Goal: Task Accomplishment & Management: Use online tool/utility

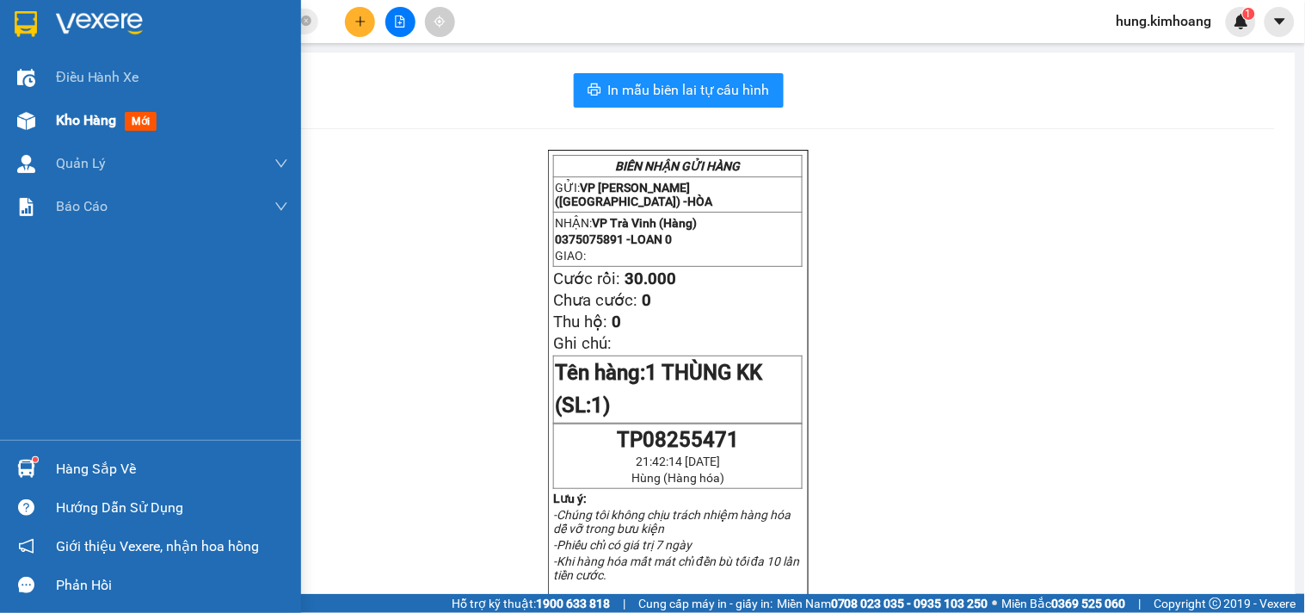
click at [22, 126] on img at bounding box center [26, 121] width 18 height 18
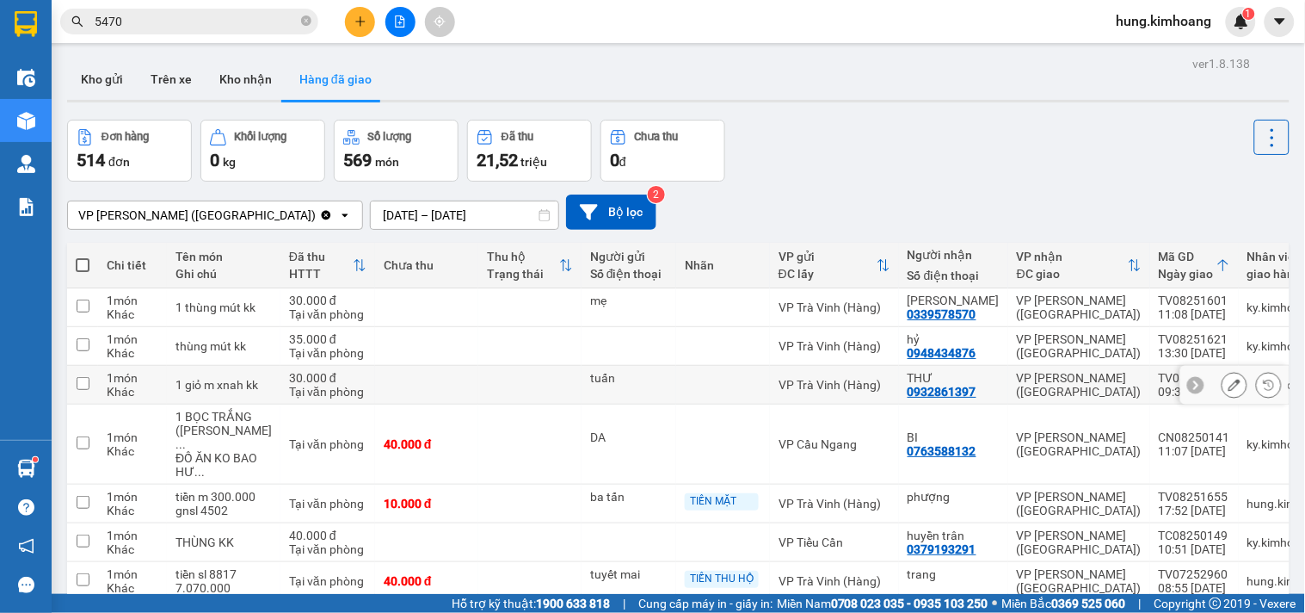
scroll to position [270, 0]
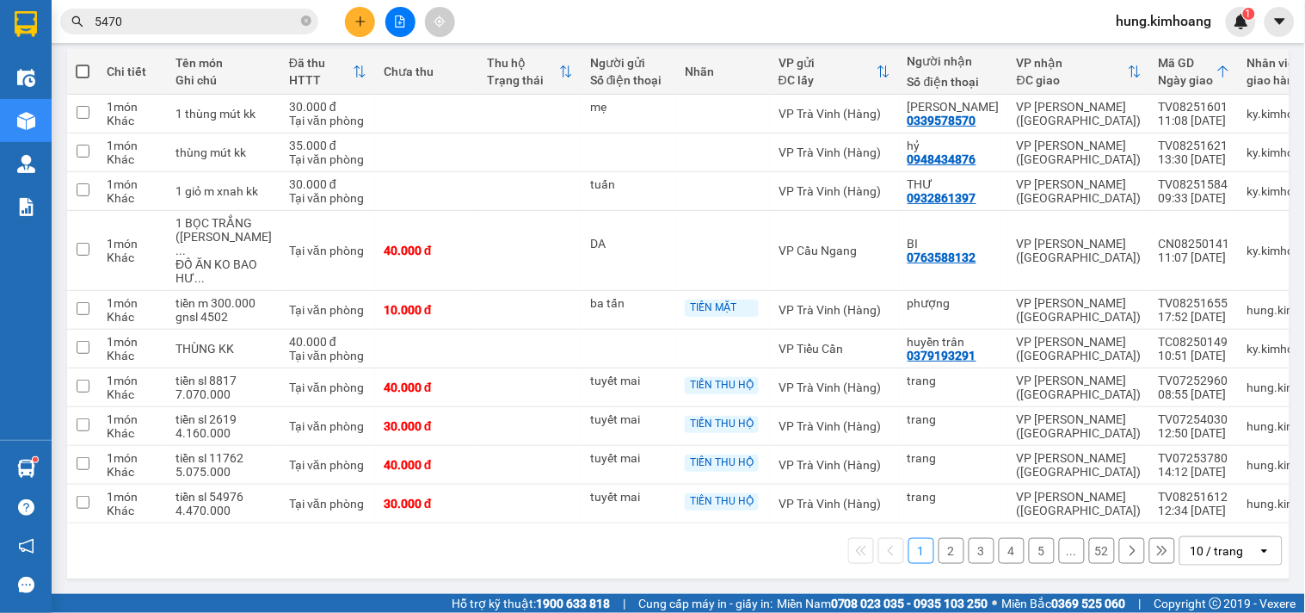
click at [1203, 548] on div "10 / trang" at bounding box center [1217, 550] width 53 height 17
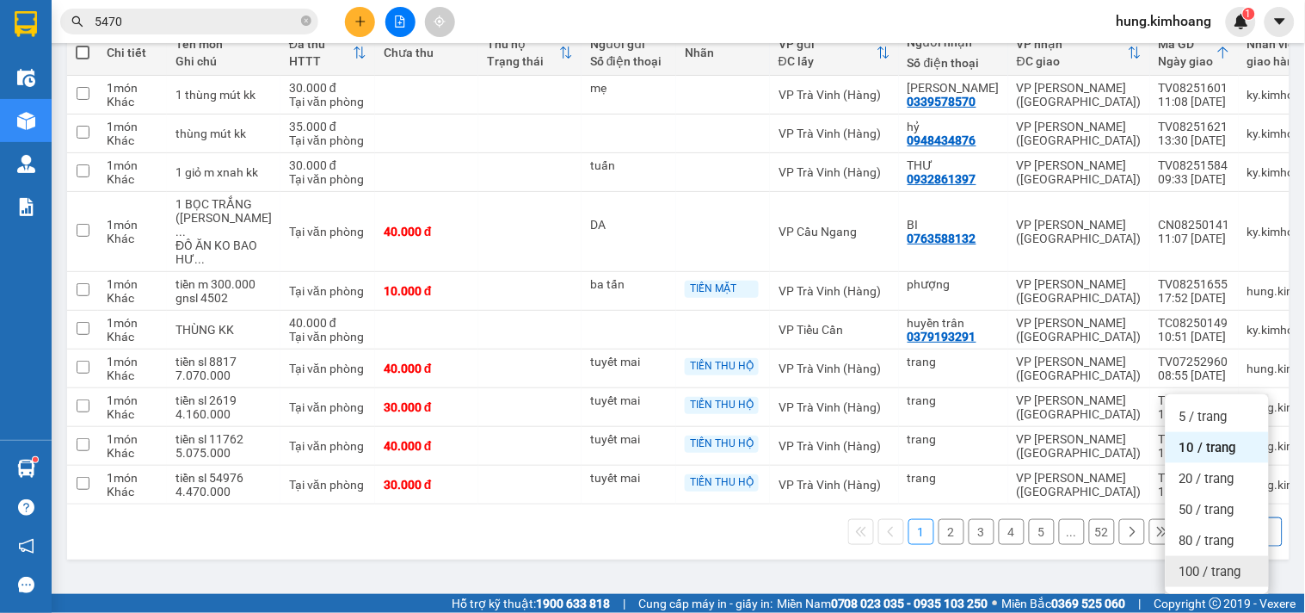
click at [1193, 563] on span "100 / trang" at bounding box center [1211, 571] width 62 height 17
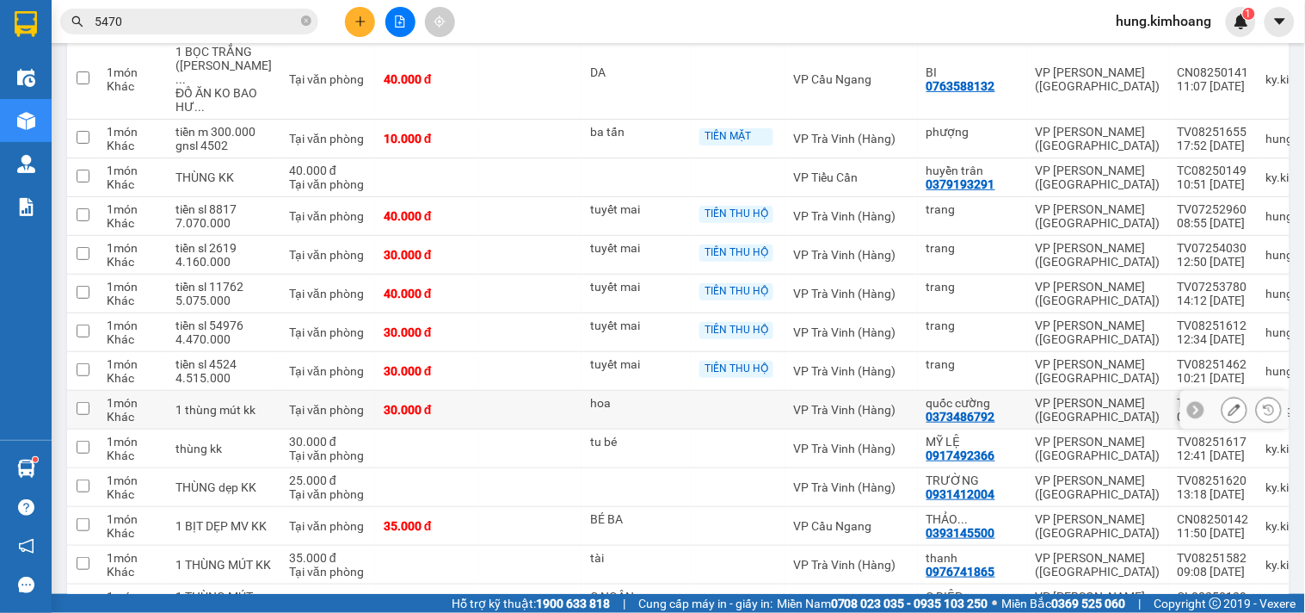
scroll to position [0, 0]
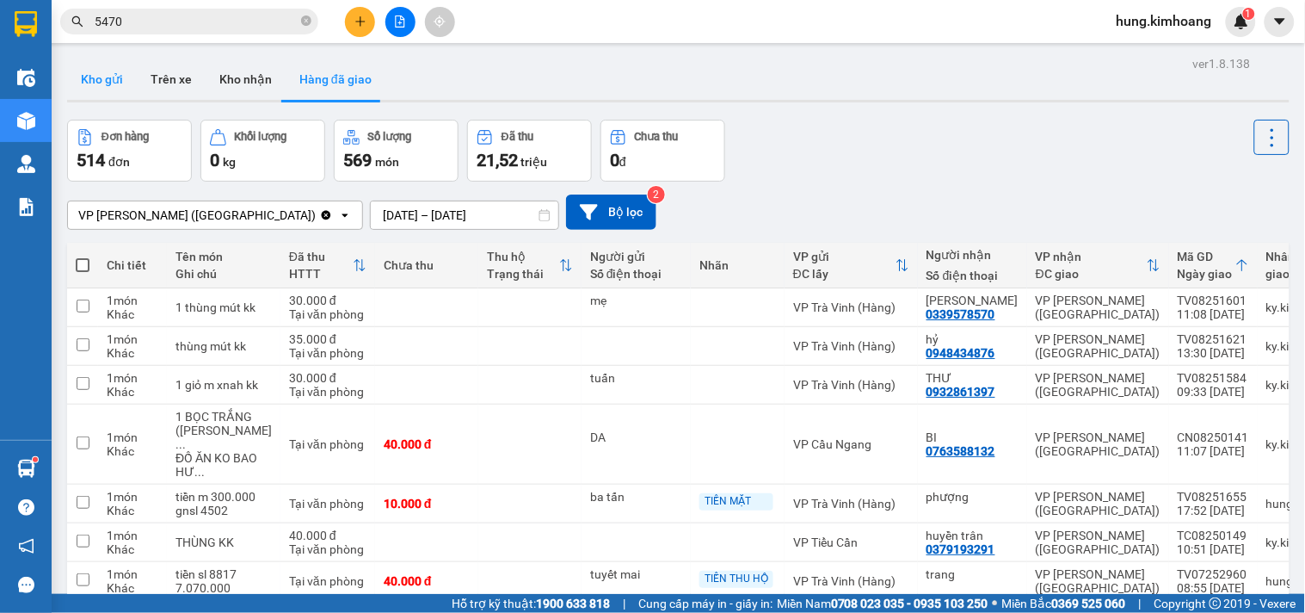
click at [98, 66] on button "Kho gửi" at bounding box center [102, 79] width 70 height 41
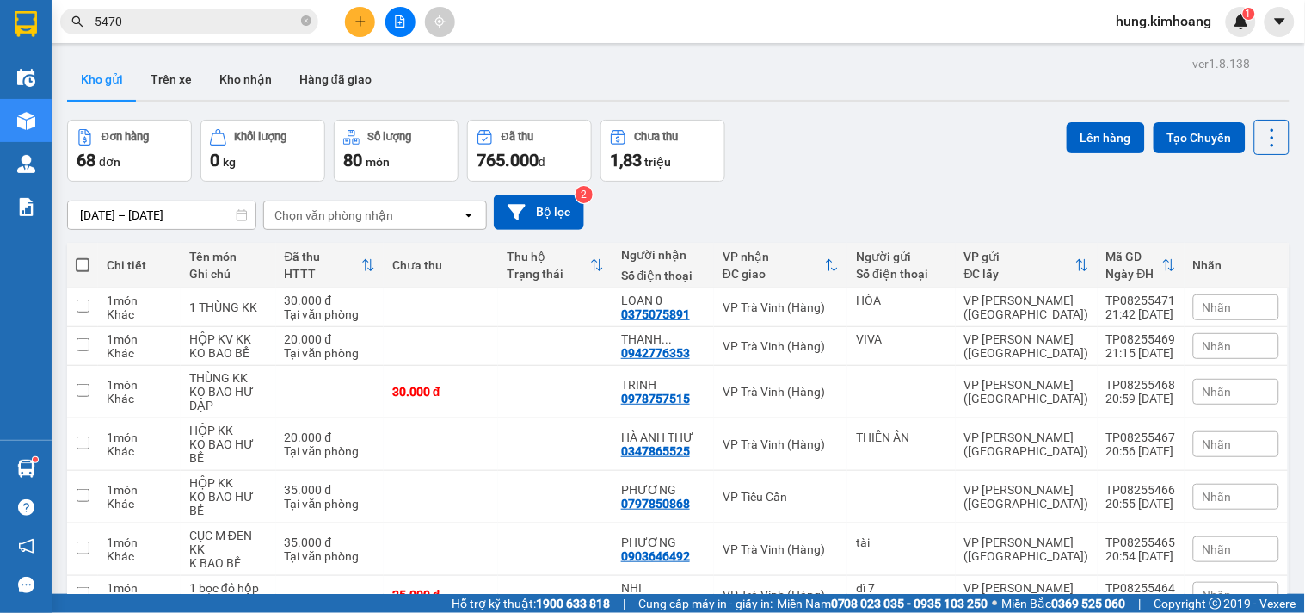
scroll to position [236, 0]
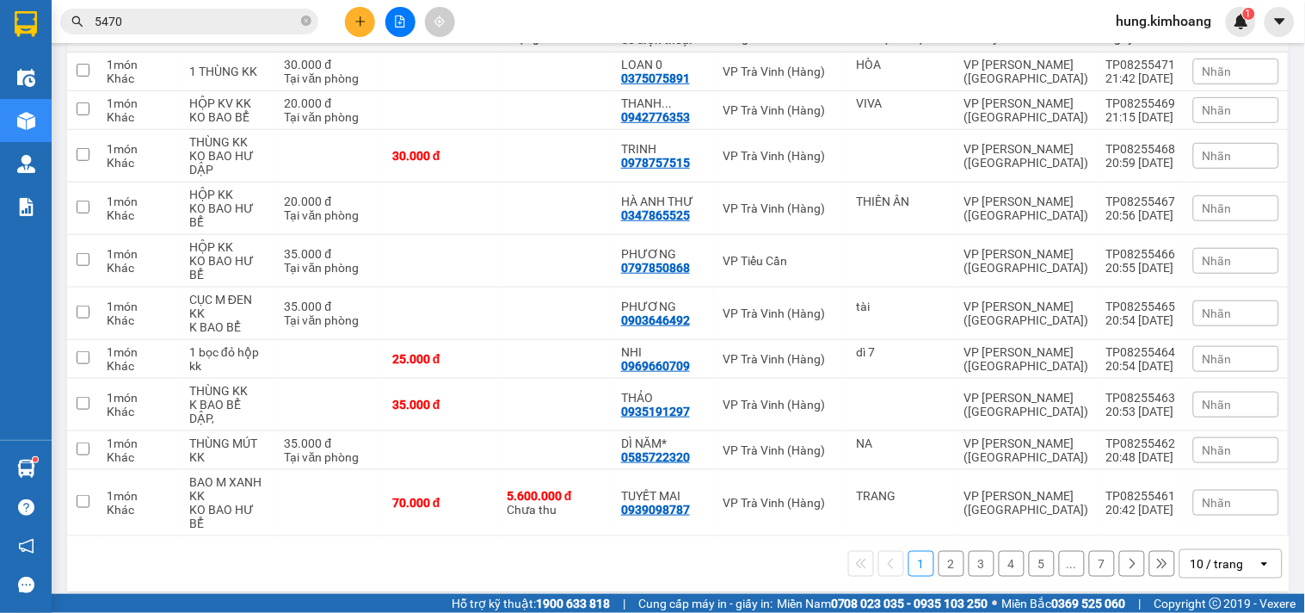
click at [1225, 555] on div "10 / trang" at bounding box center [1217, 563] width 53 height 17
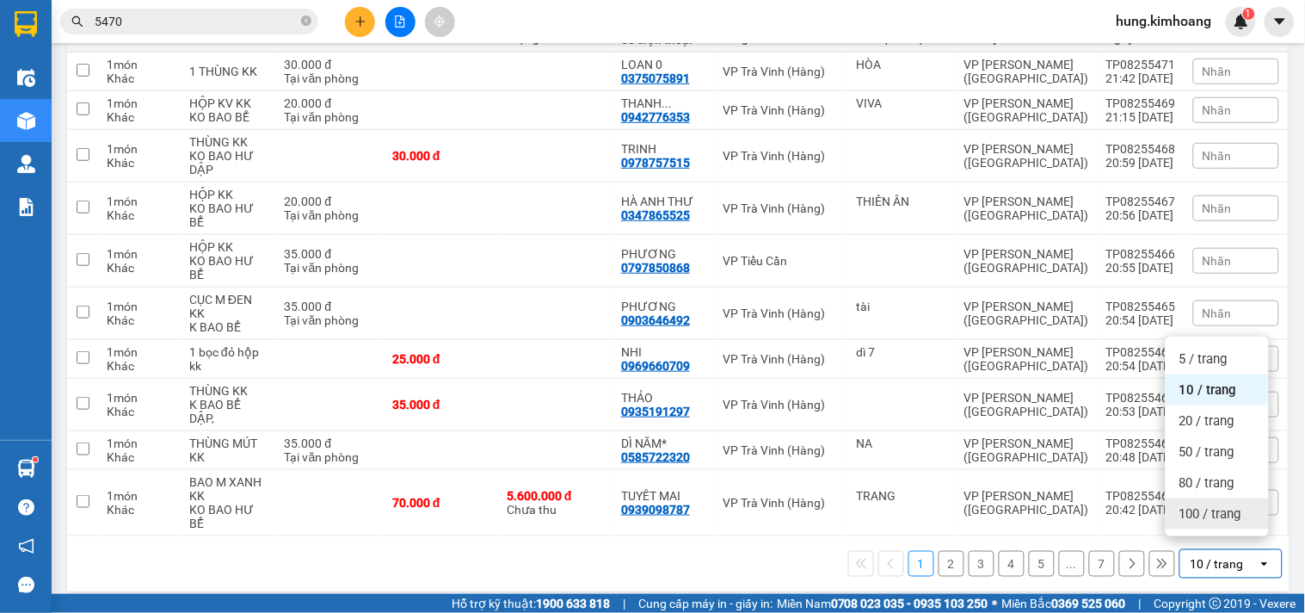
click at [1223, 520] on span "100 / trang" at bounding box center [1211, 513] width 62 height 17
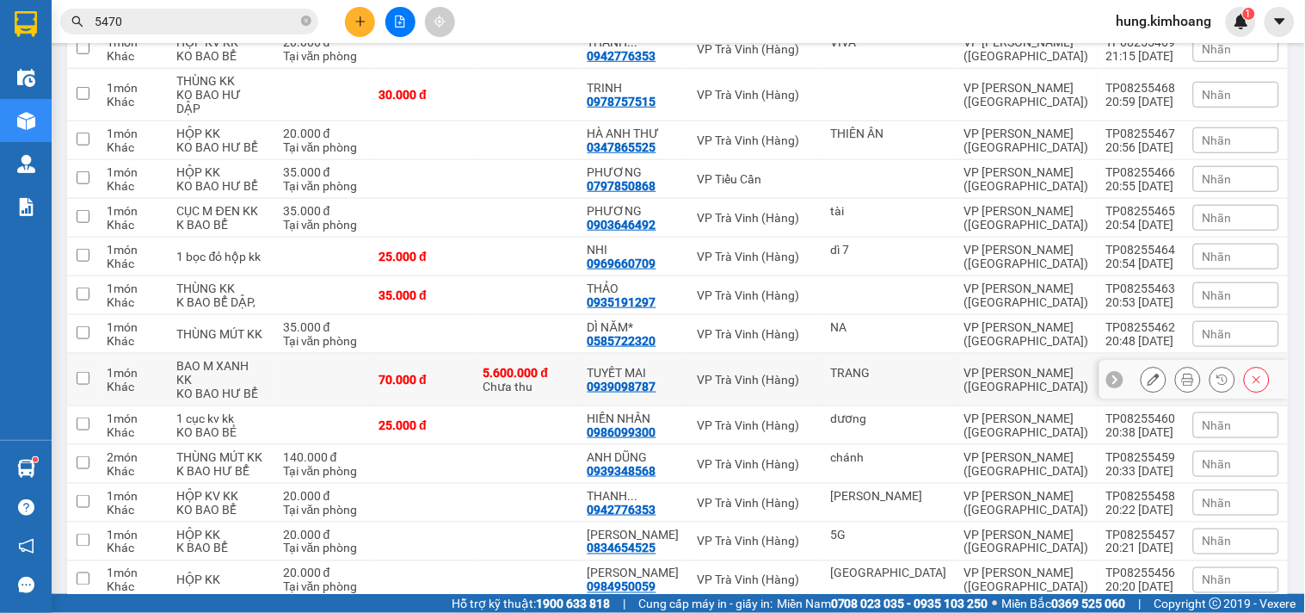
scroll to position [0, 0]
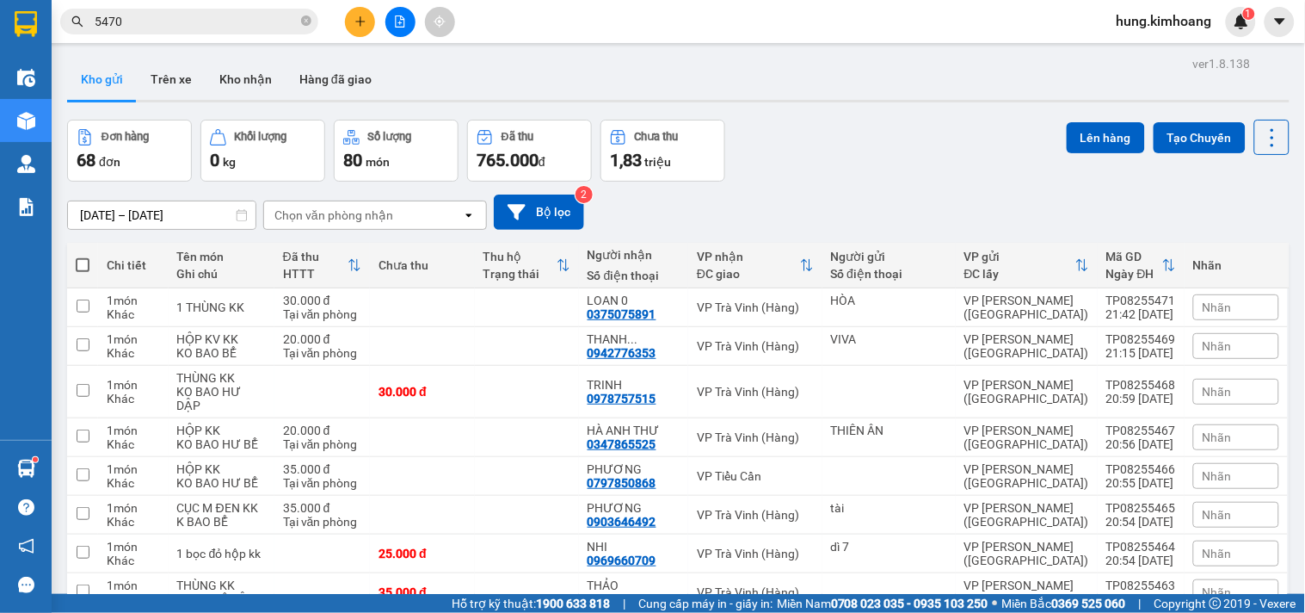
click at [82, 262] on span at bounding box center [83, 265] width 14 height 14
click at [83, 256] on input "checkbox" at bounding box center [83, 256] width 0 height 0
checkbox input "true"
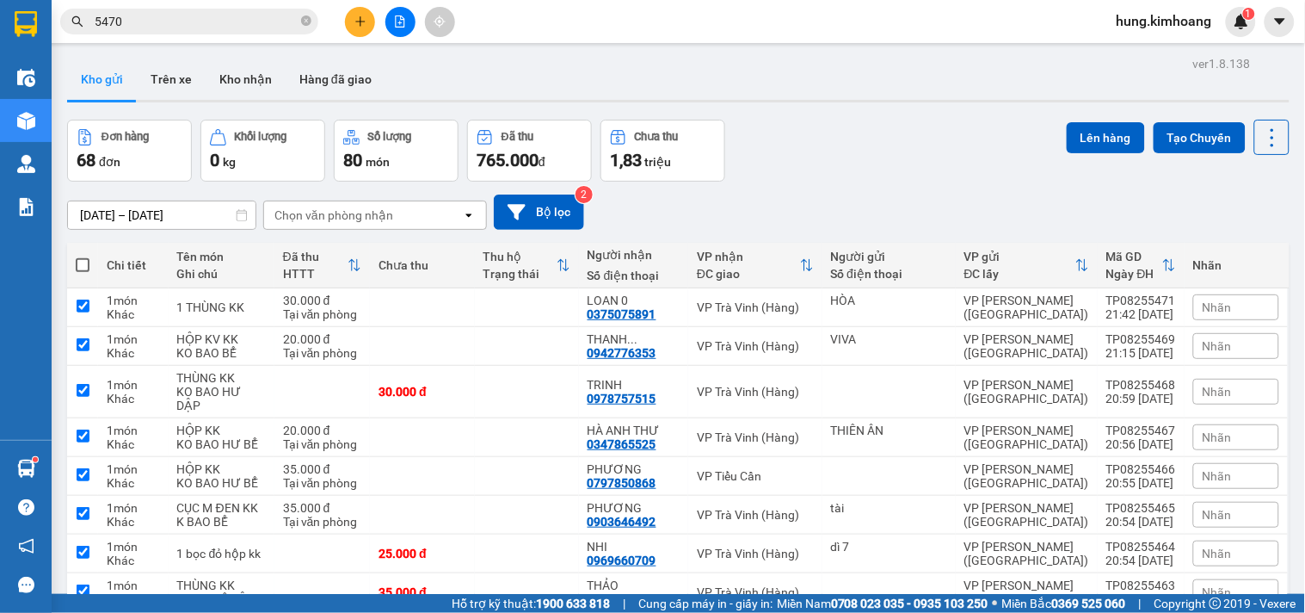
checkbox input "true"
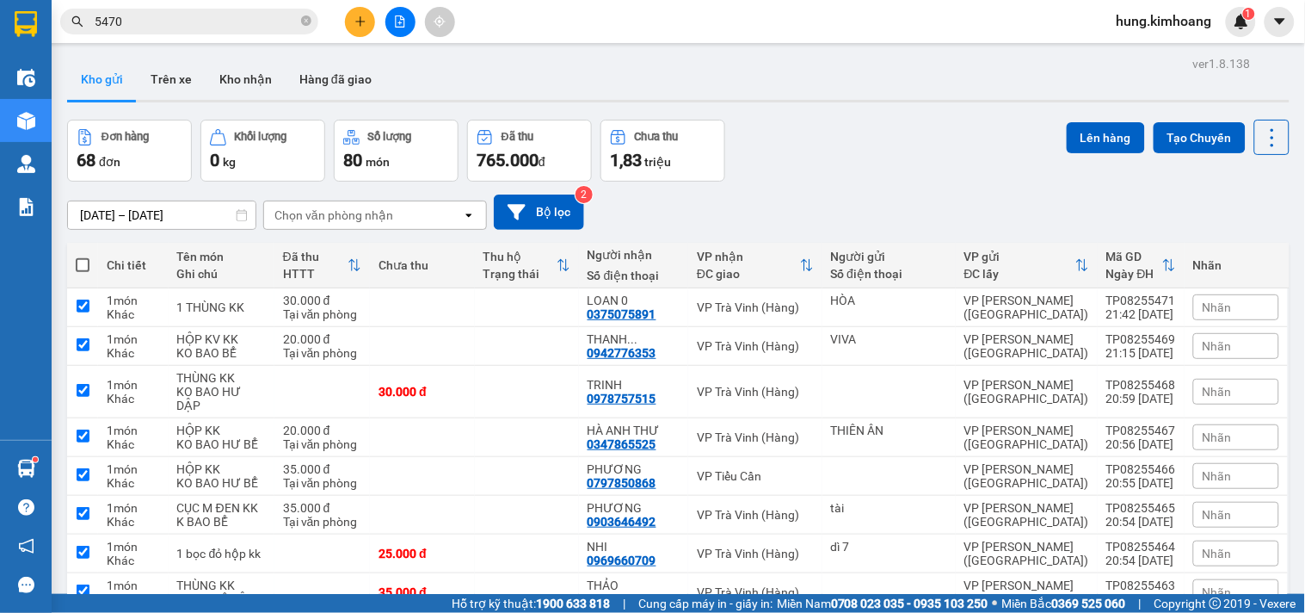
checkbox input "true"
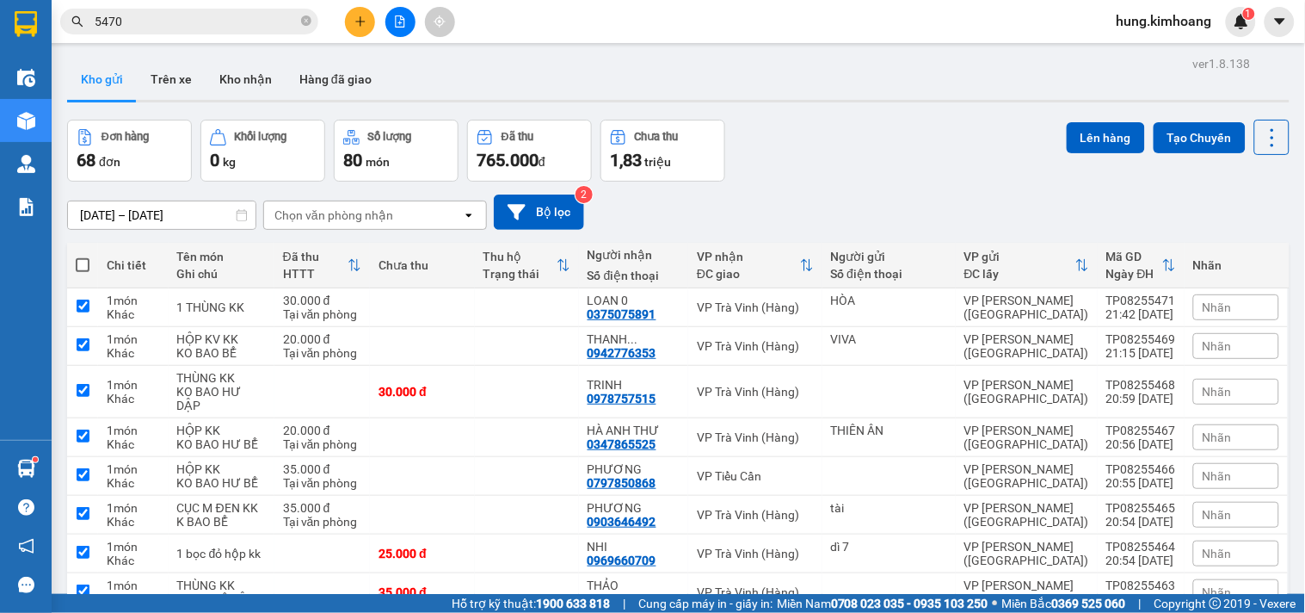
checkbox input "true"
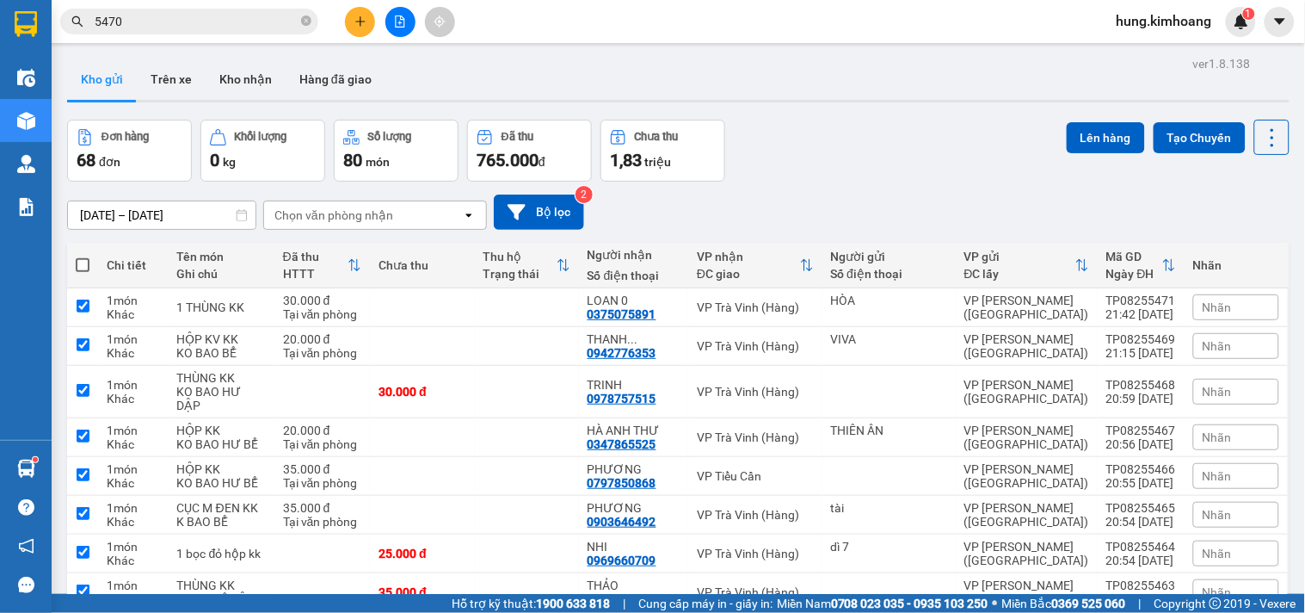
checkbox input "true"
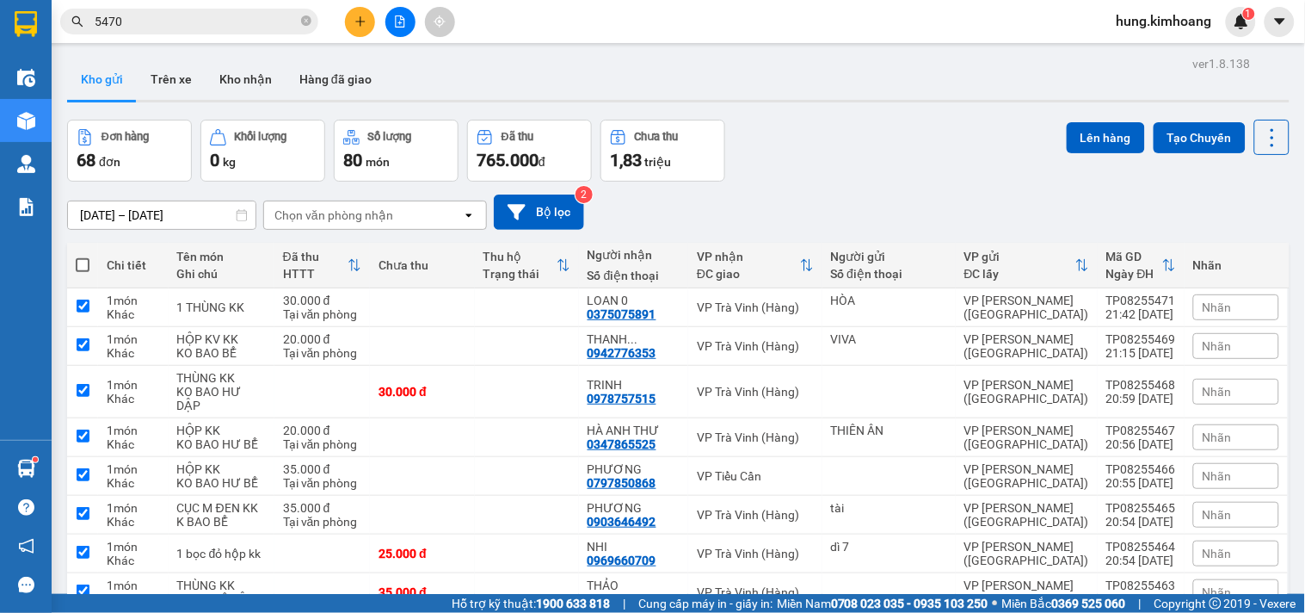
checkbox input "true"
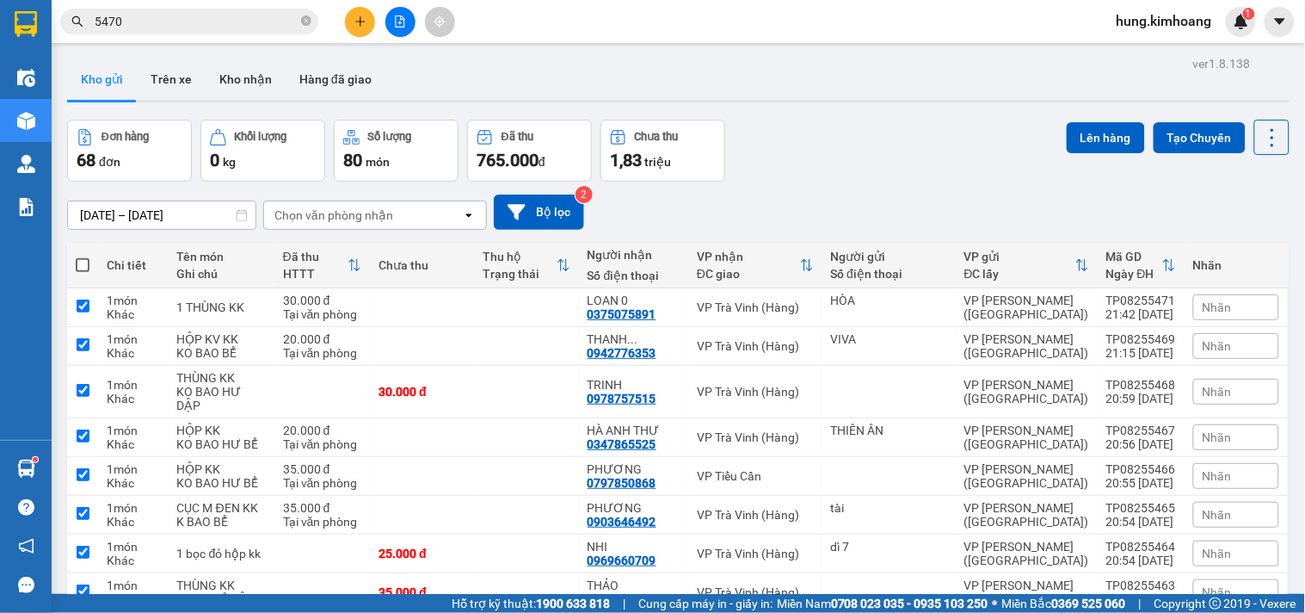
checkbox input "true"
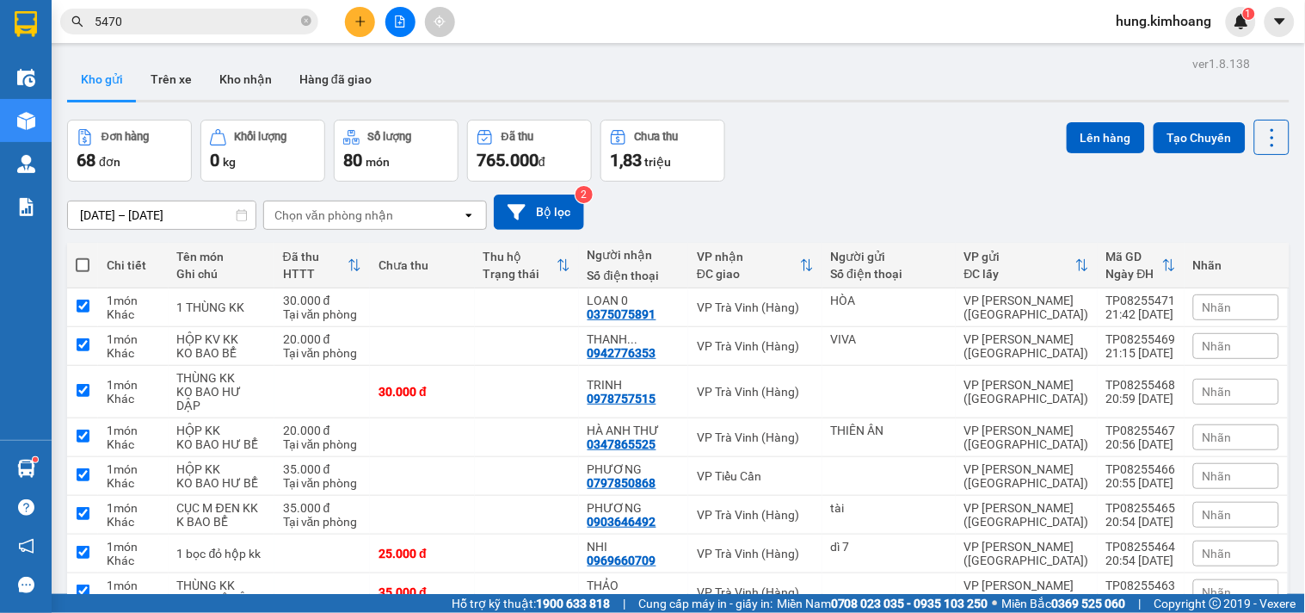
checkbox input "true"
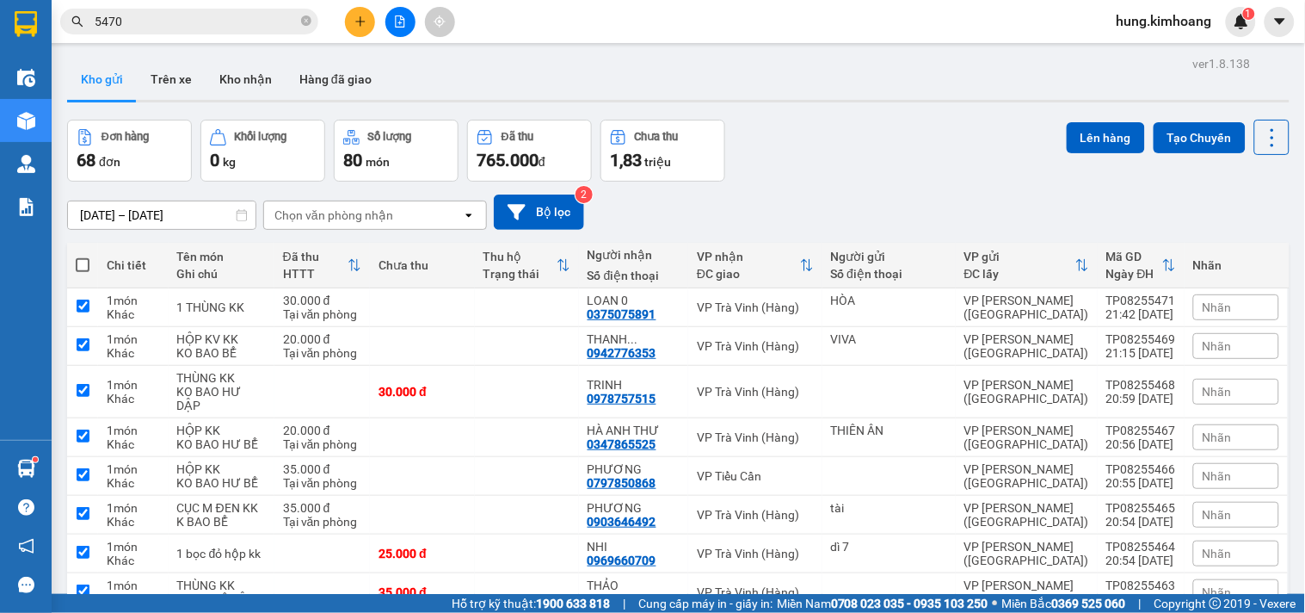
checkbox input "true"
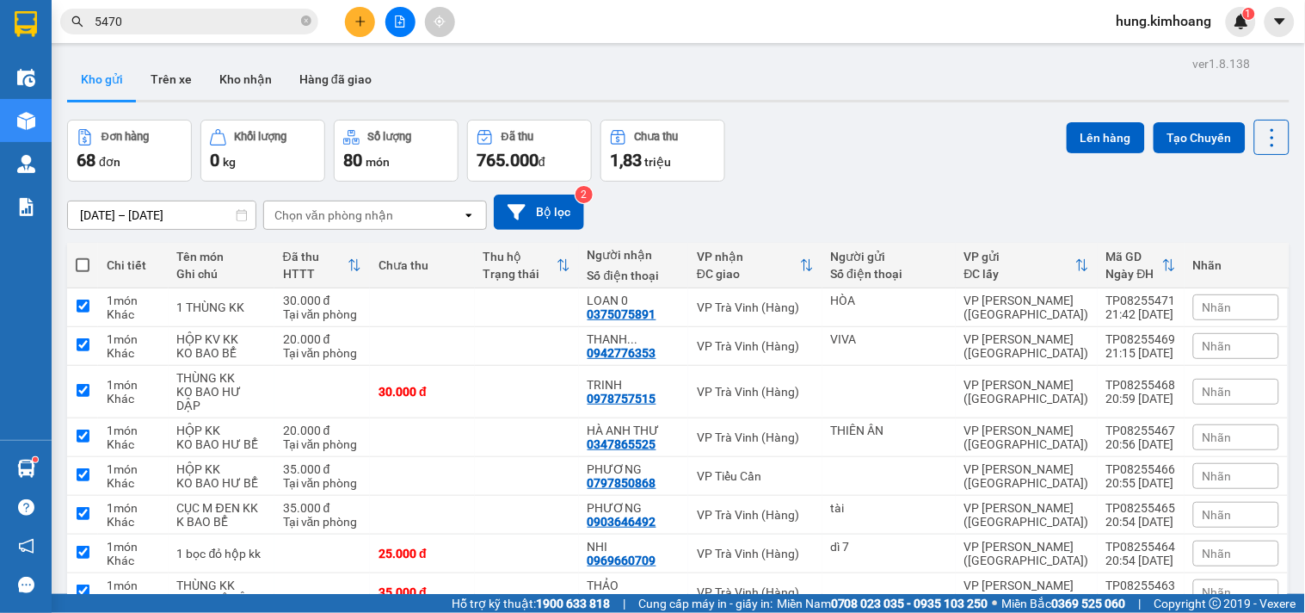
checkbox input "true"
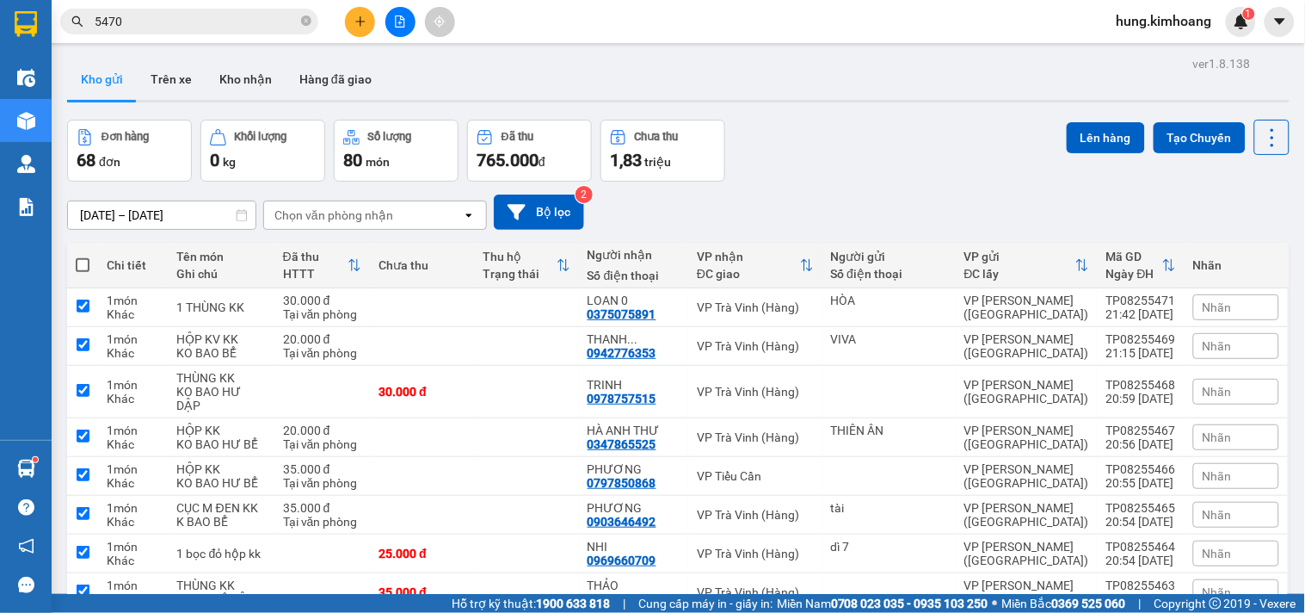
checkbox input "true"
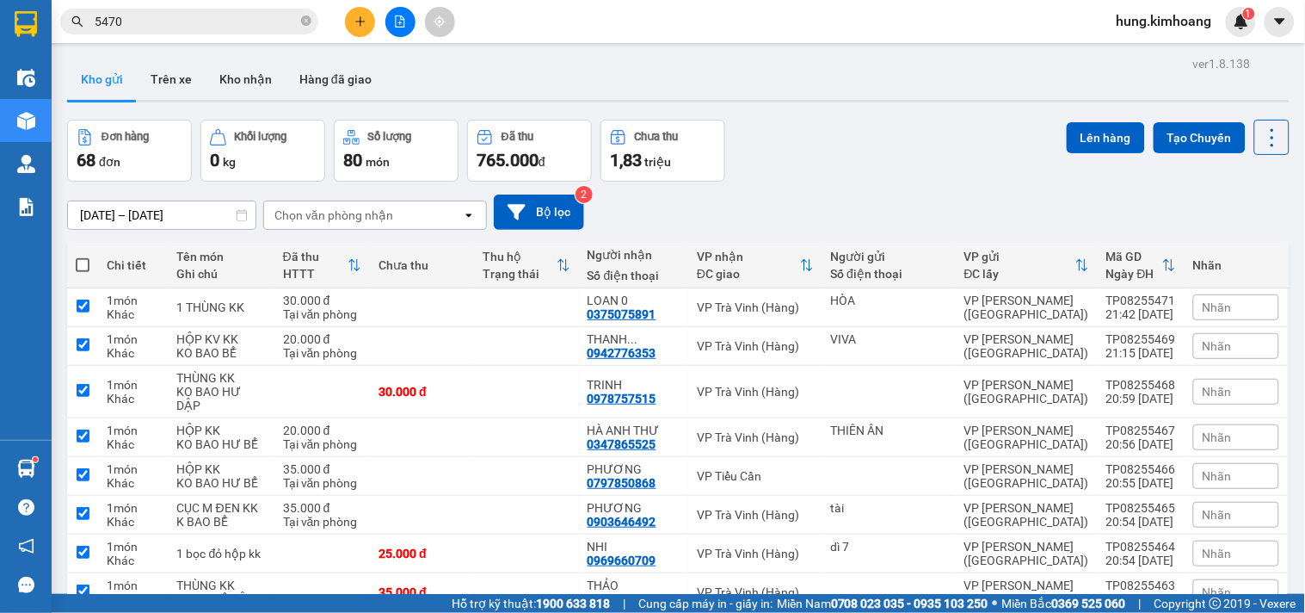
checkbox input "true"
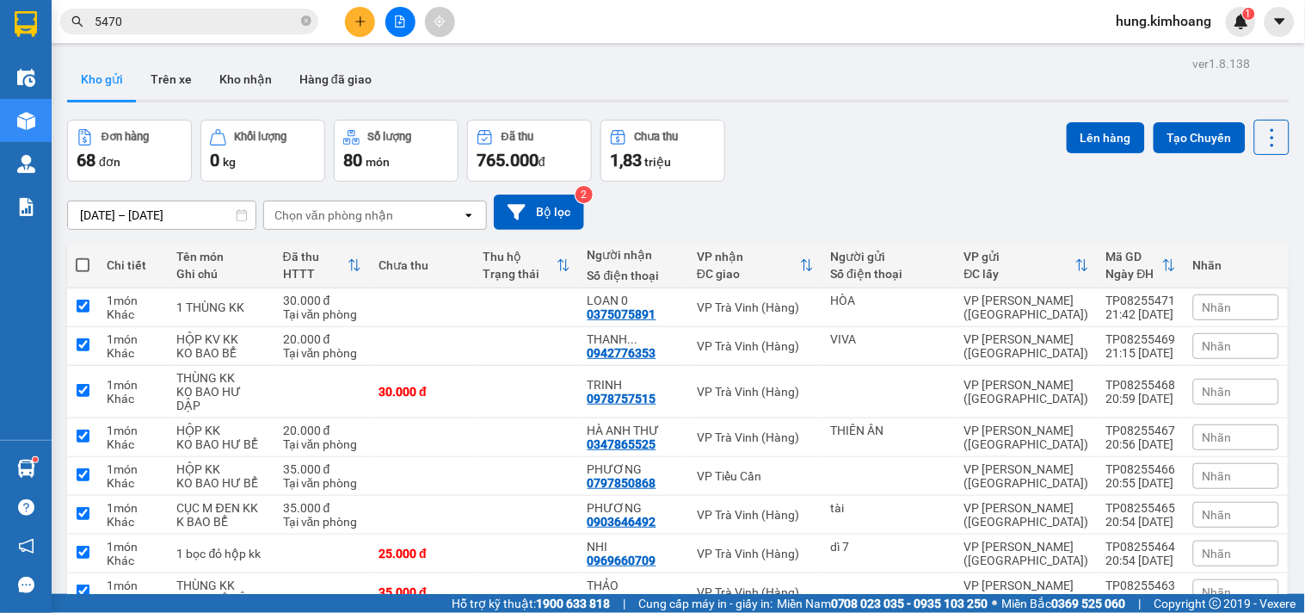
checkbox input "true"
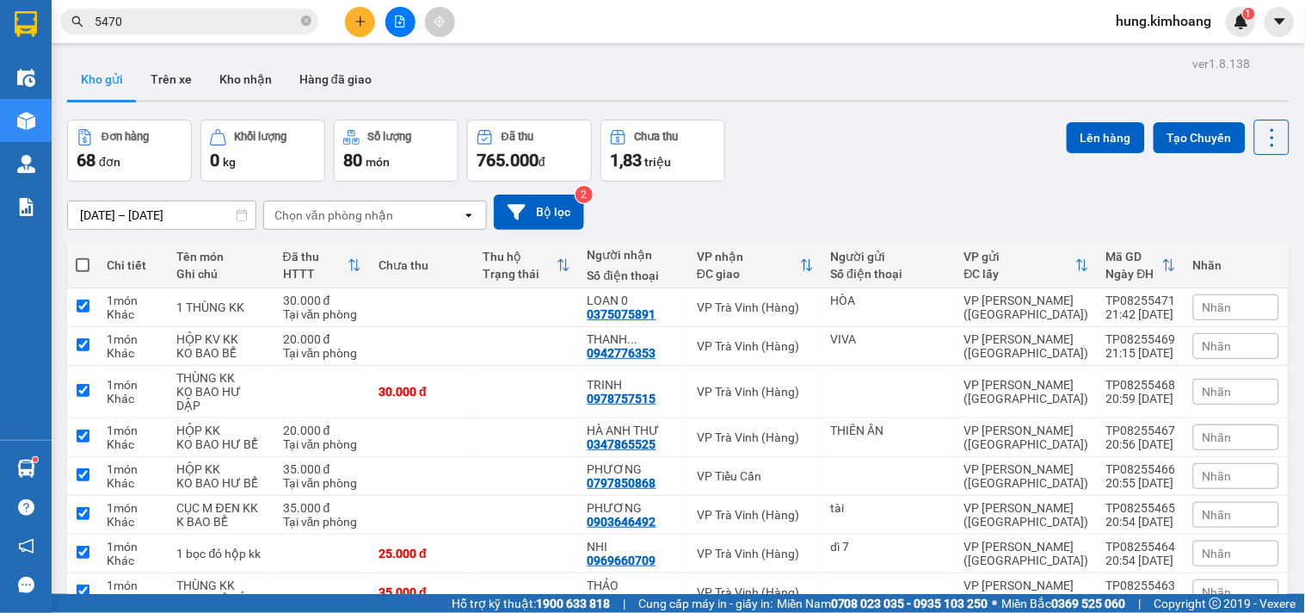
checkbox input "true"
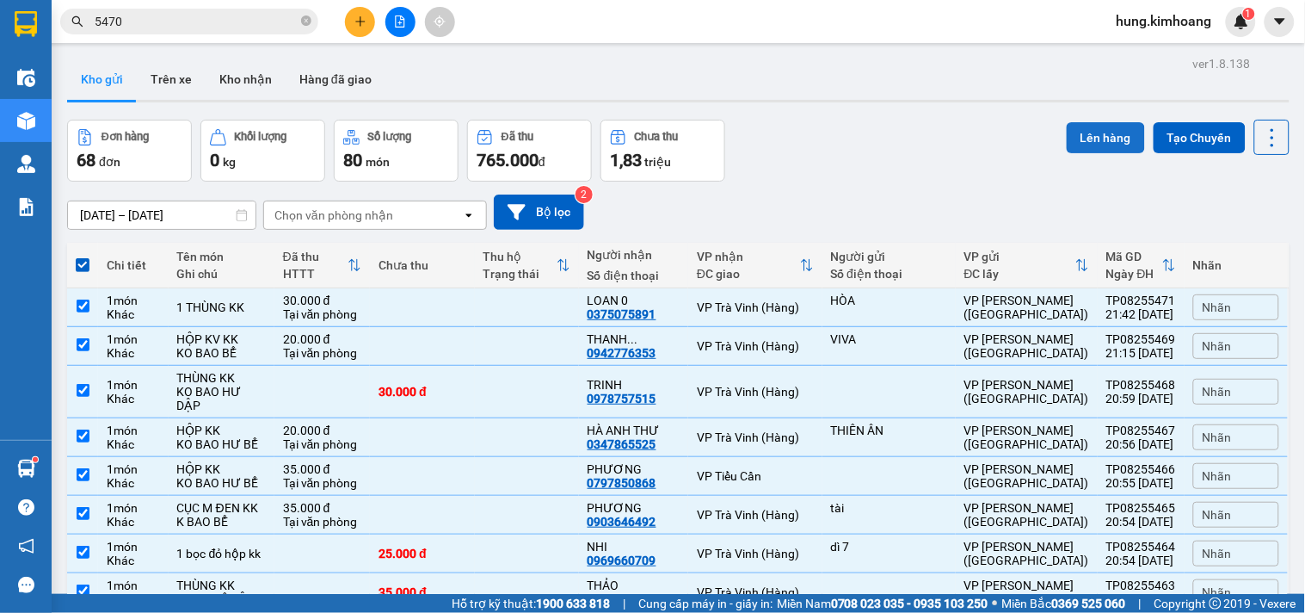
click at [1081, 139] on button "Lên hàng" at bounding box center [1106, 137] width 78 height 31
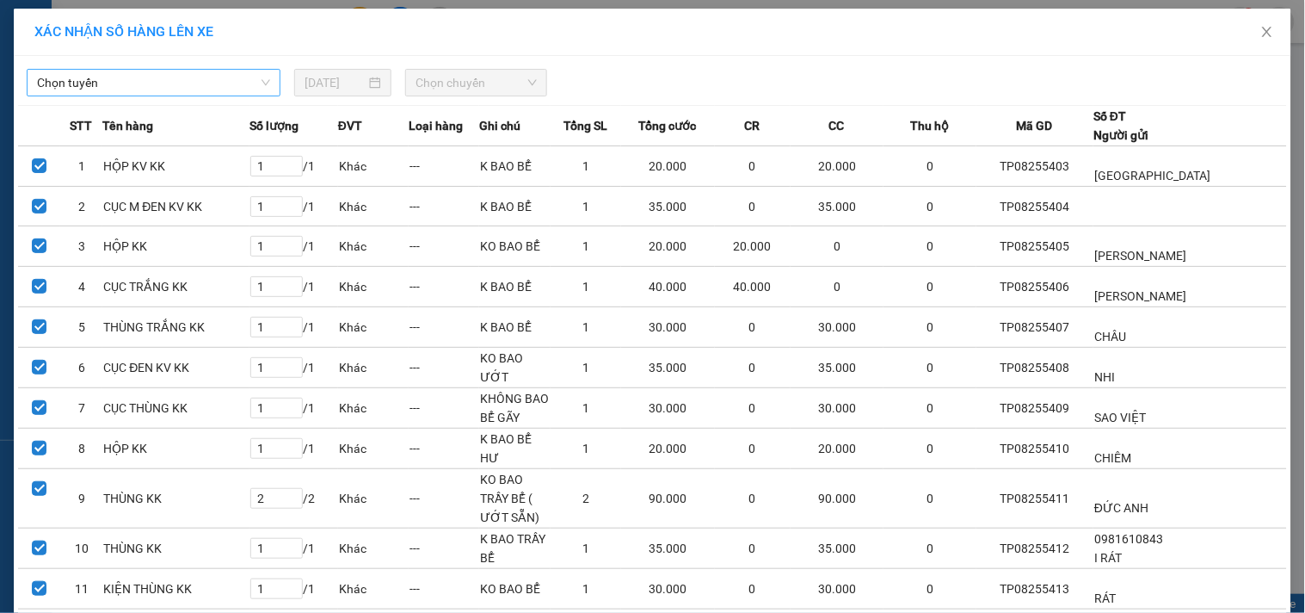
click at [115, 82] on span "Chọn tuyến" at bounding box center [153, 83] width 233 height 26
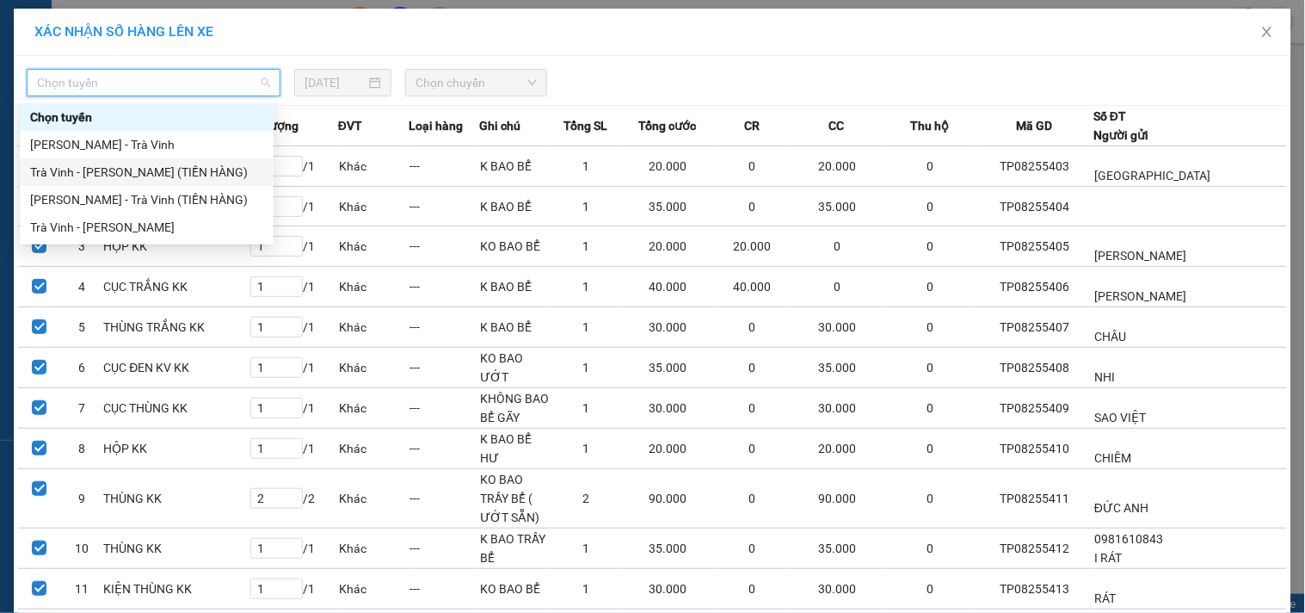
click at [131, 139] on div "[PERSON_NAME] - Trà Vinh" at bounding box center [146, 144] width 233 height 19
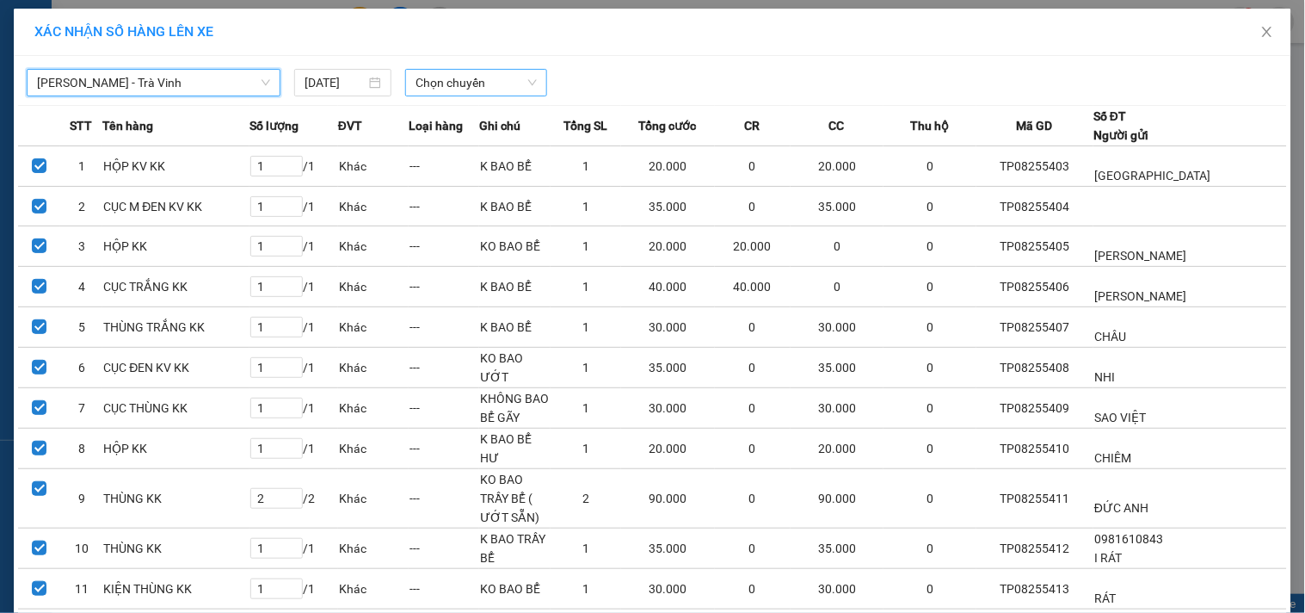
click at [461, 84] on span "Chọn chuyến" at bounding box center [476, 83] width 121 height 26
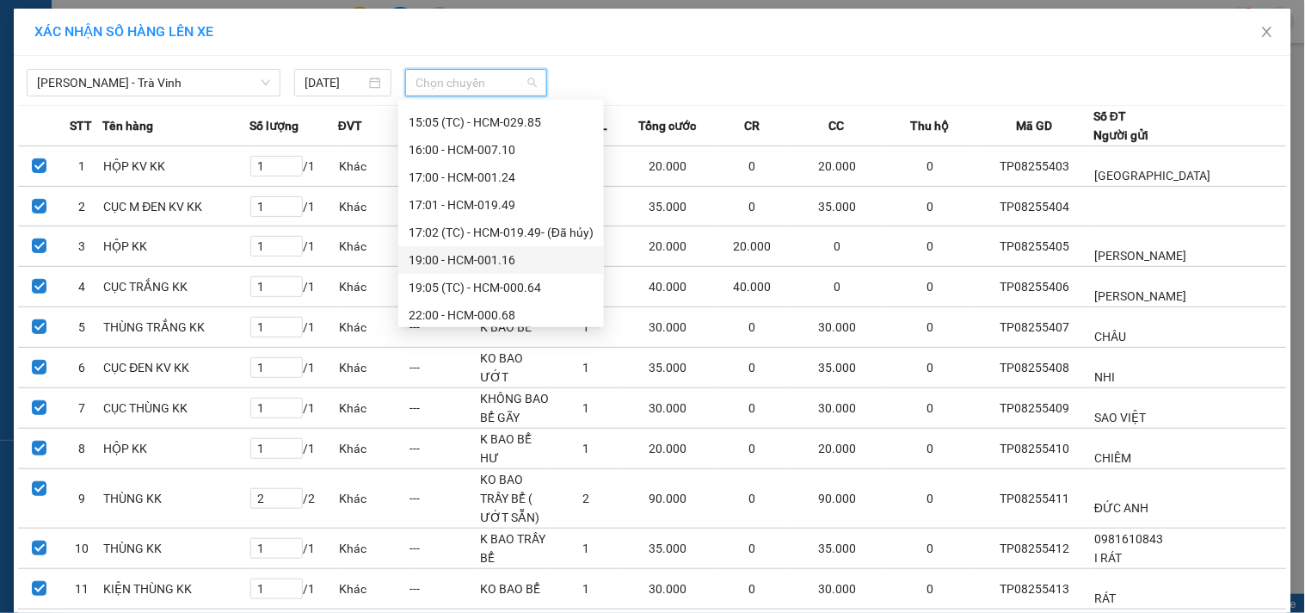
scroll to position [496, 0]
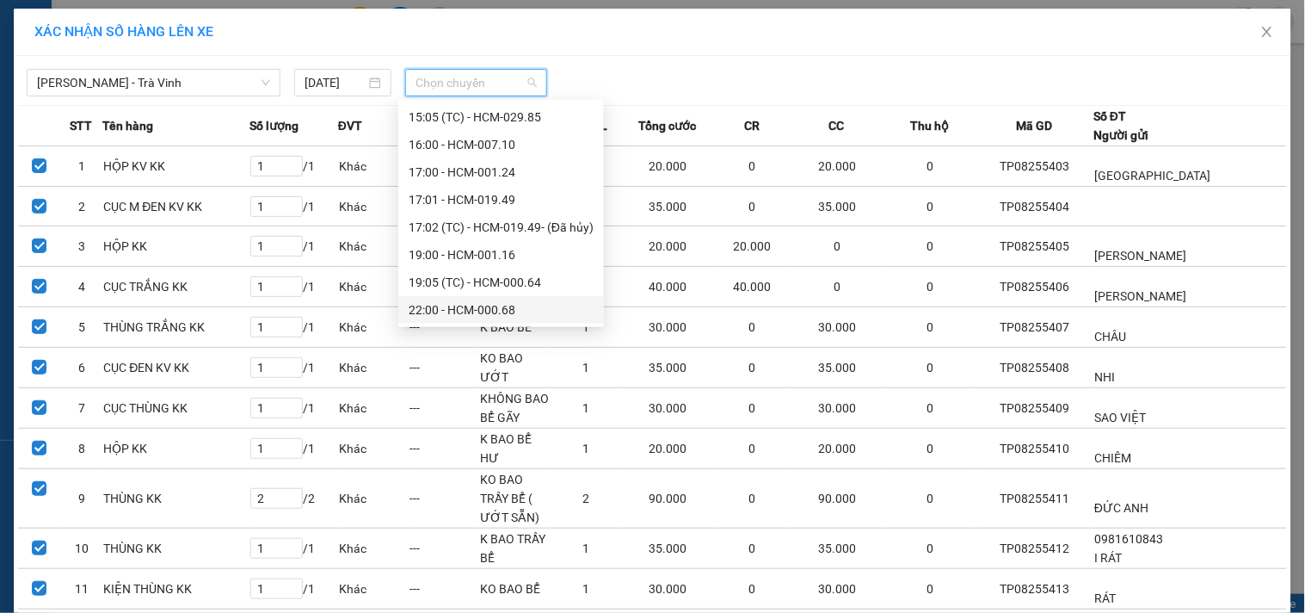
click at [501, 306] on div "22:00 - HCM-000.68" at bounding box center [501, 309] width 185 height 19
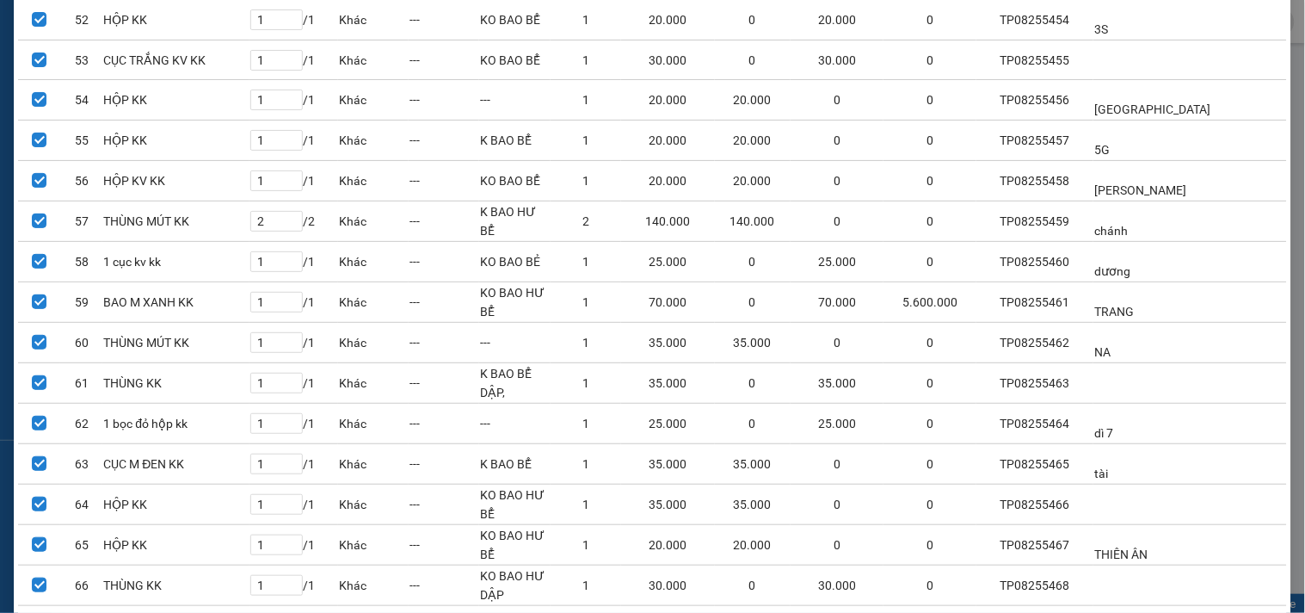
scroll to position [2423, 0]
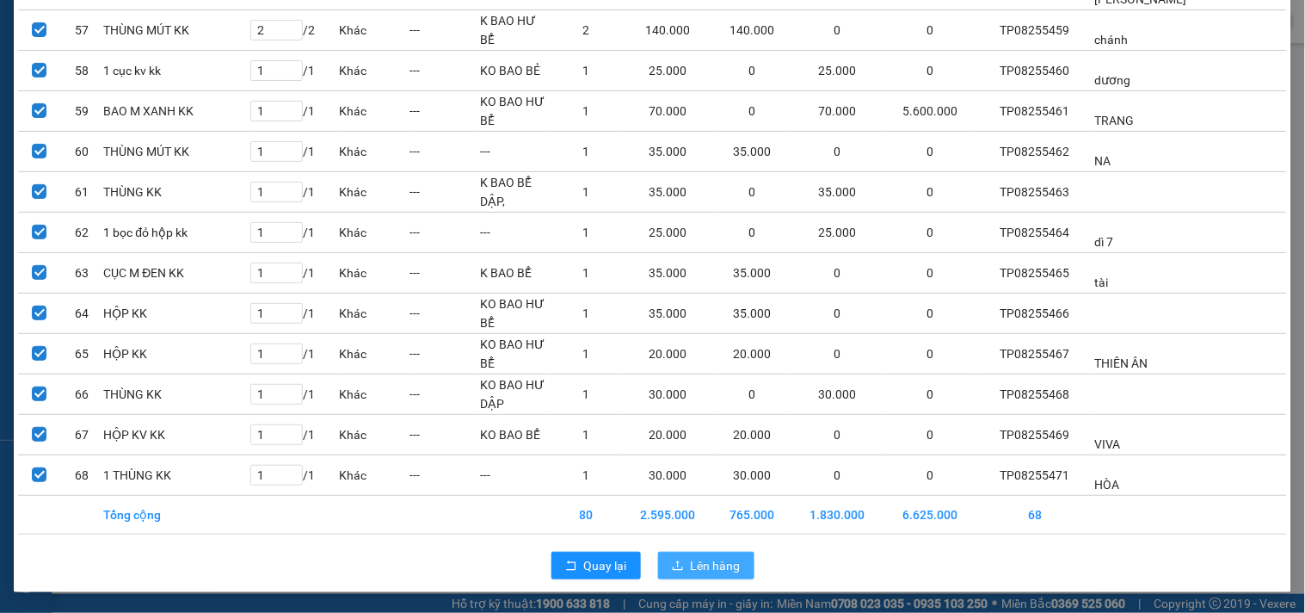
click at [663, 562] on button "Lên hàng" at bounding box center [706, 566] width 96 height 28
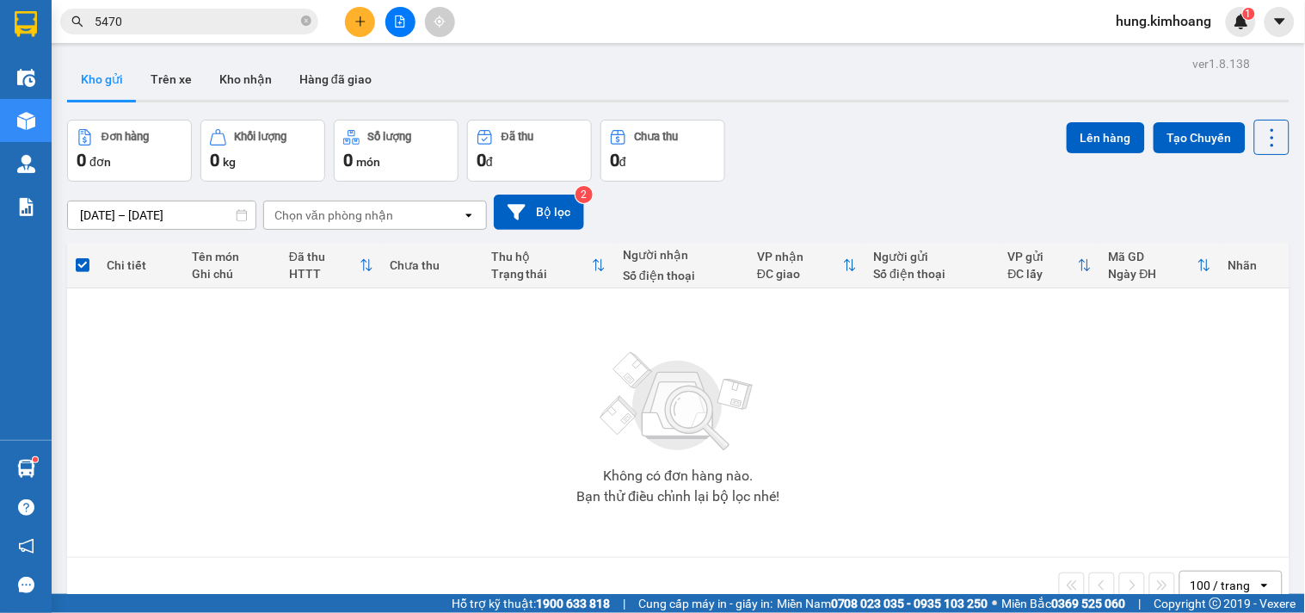
click at [1114, 22] on span "hung.kimhoang" at bounding box center [1164, 21] width 123 height 22
click at [1131, 46] on span "Đăng xuất" at bounding box center [1173, 53] width 88 height 19
